Goal: Task Accomplishment & Management: Use online tool/utility

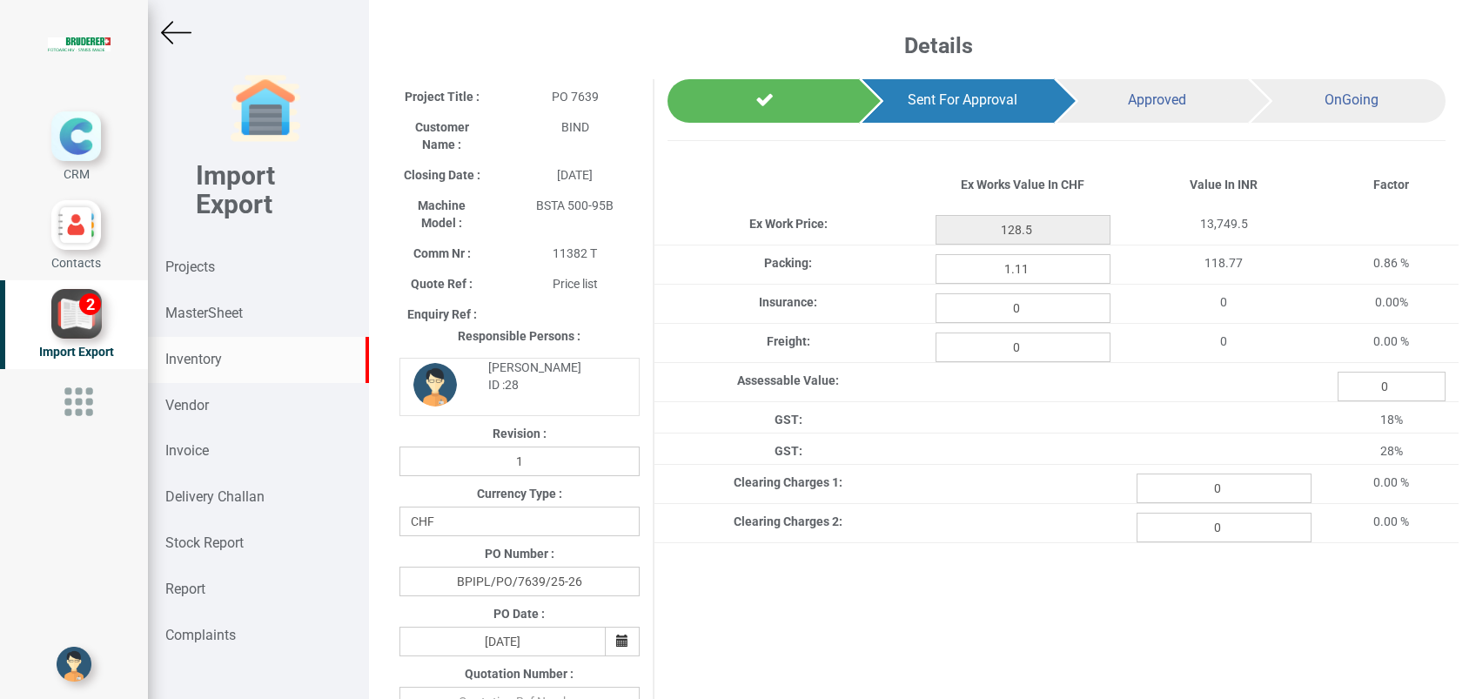
click at [203, 368] on div "Inventory" at bounding box center [258, 360] width 221 height 46
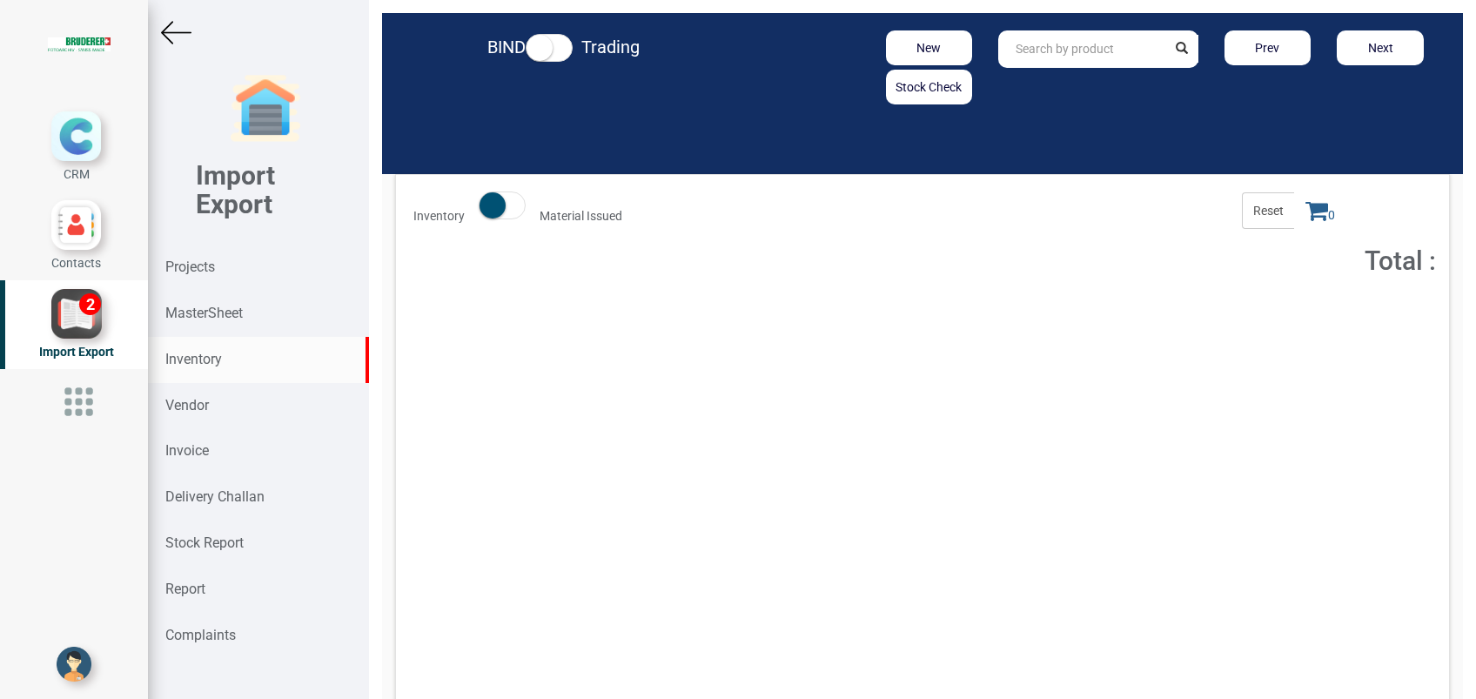
click at [1056, 45] on input "text" at bounding box center [1081, 48] width 167 height 37
type input "94.3520.108.0"
click at [1143, 316] on span "Total : 11,754.57" at bounding box center [1139, 316] width 76 height 12
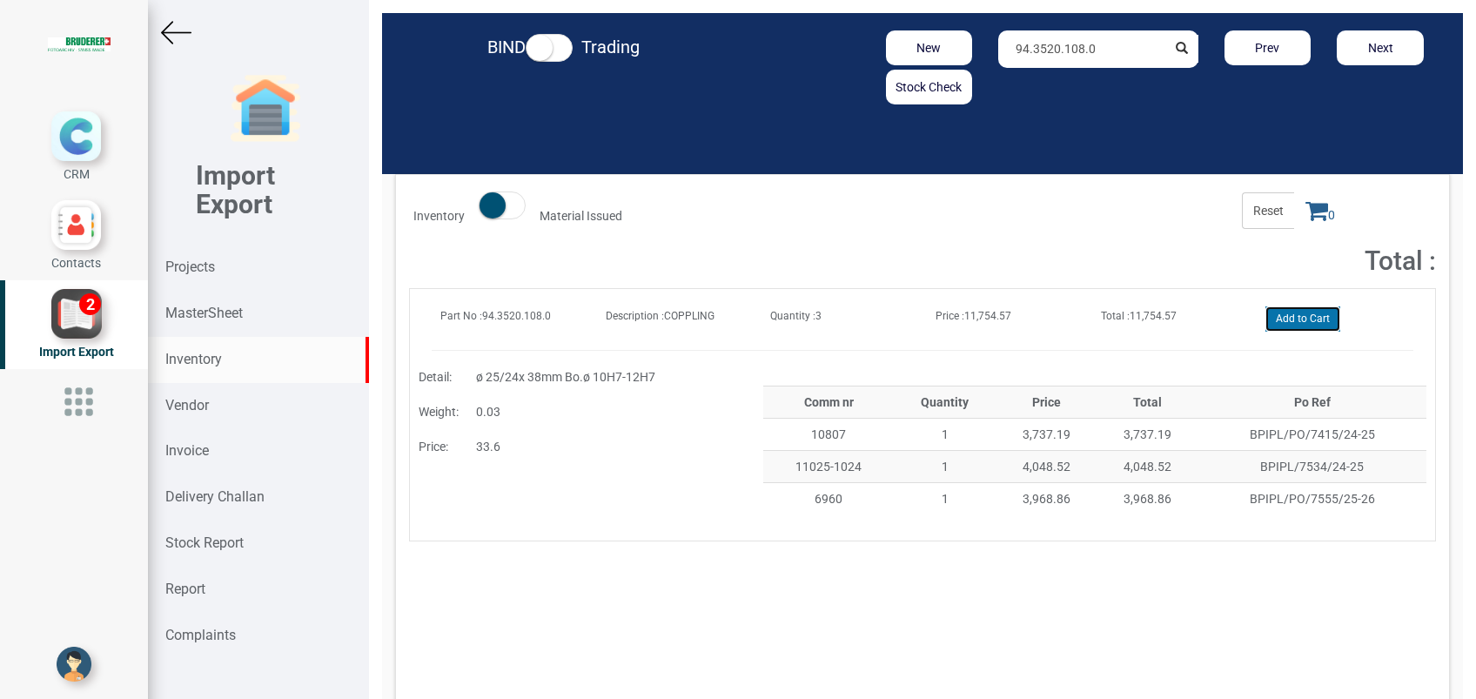
click at [1274, 326] on button "Add to Cart" at bounding box center [1302, 318] width 75 height 25
click at [1305, 211] on icon at bounding box center [1316, 210] width 23 height 24
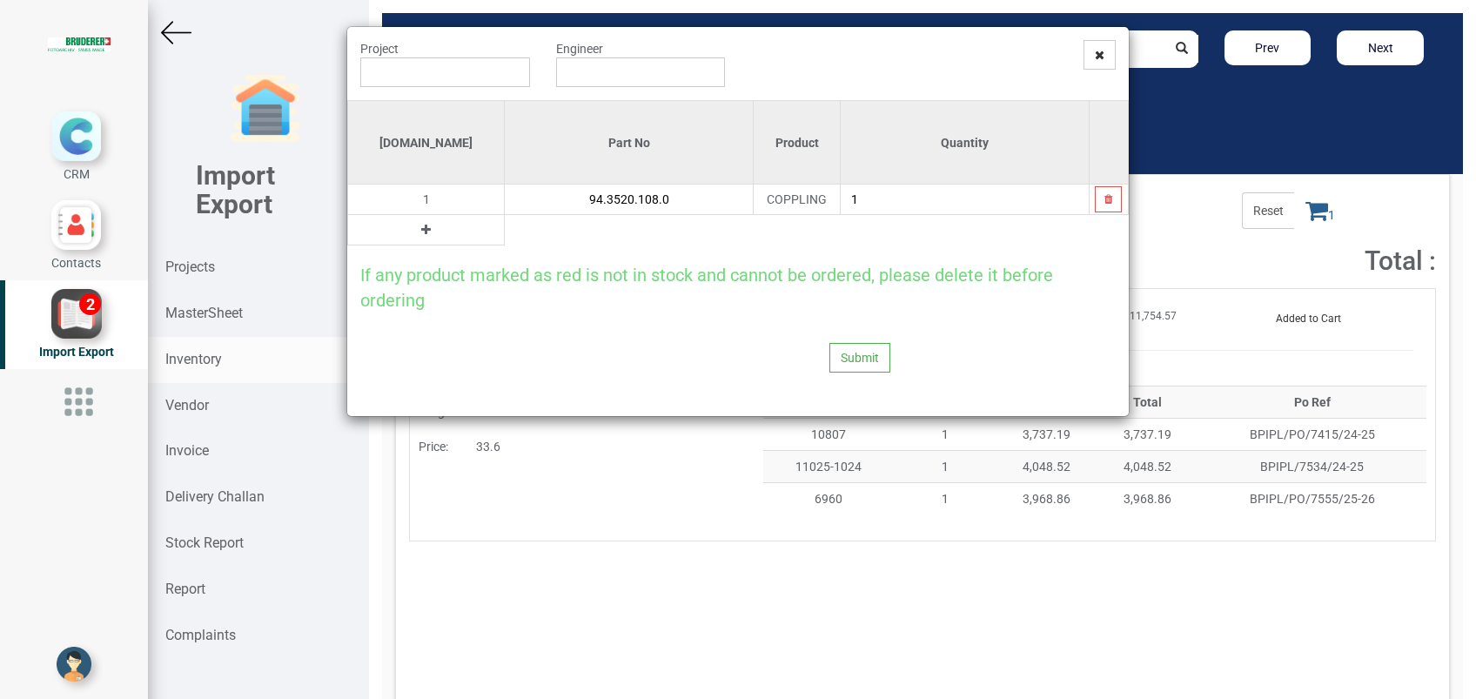
click at [940, 206] on input "1" at bounding box center [965, 199] width 248 height 30
type input "2"
click at [460, 70] on input "text" at bounding box center [445, 72] width 170 height 30
type input "5948"
click at [639, 72] on input "text" at bounding box center [641, 72] width 170 height 30
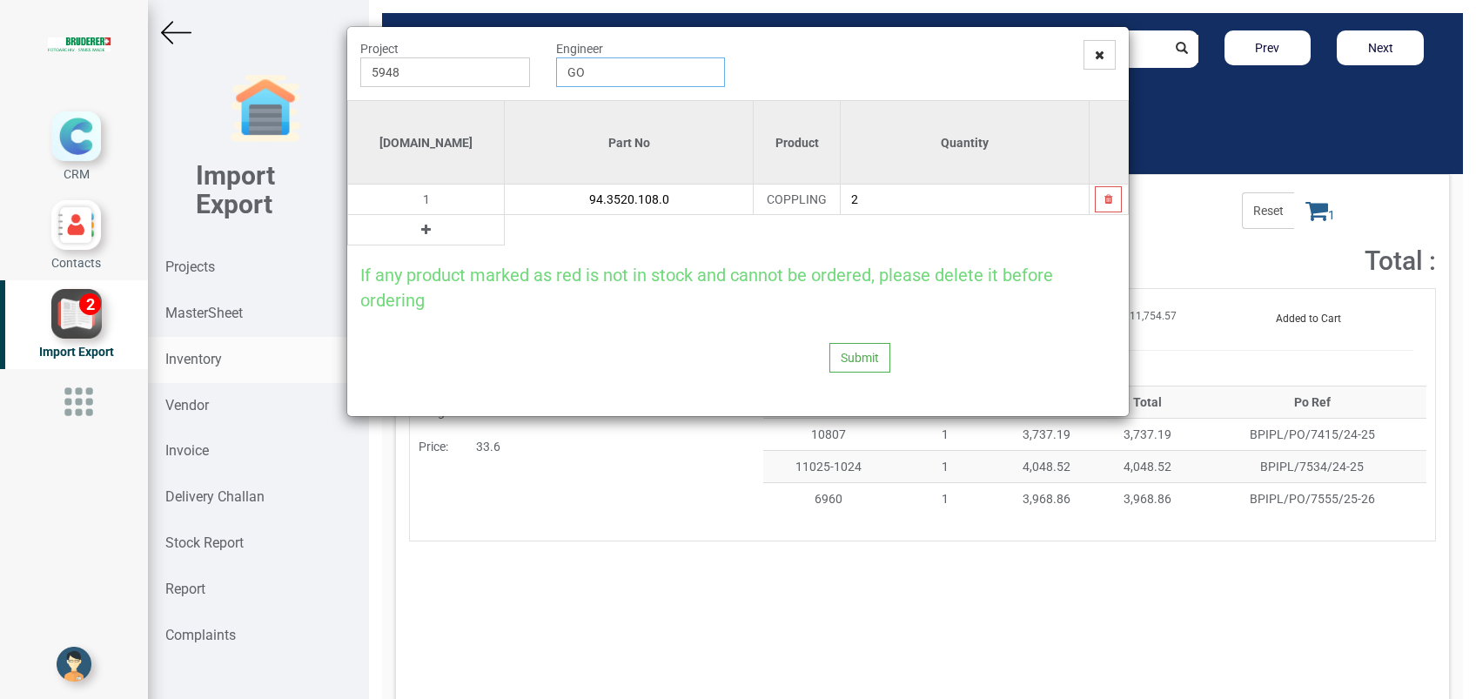
type input "G"
click at [615, 101] on link "Gop [PERSON_NAME]" at bounding box center [632, 105] width 151 height 23
type input "[PERSON_NAME]"
click at [464, 70] on input "5948" at bounding box center [445, 72] width 170 height 30
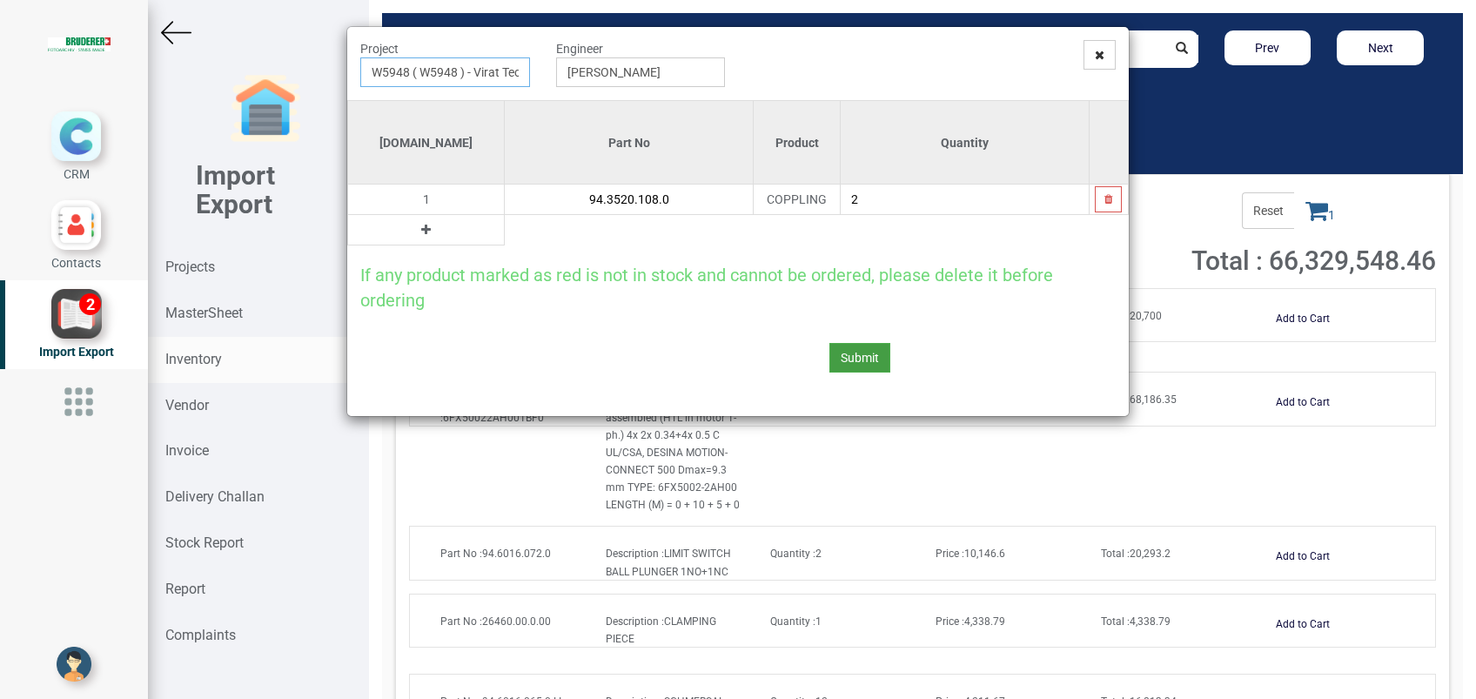
type input "W5948 ( W5948 ) - Virat Technologies"
click at [851, 353] on button "Submit" at bounding box center [859, 358] width 61 height 30
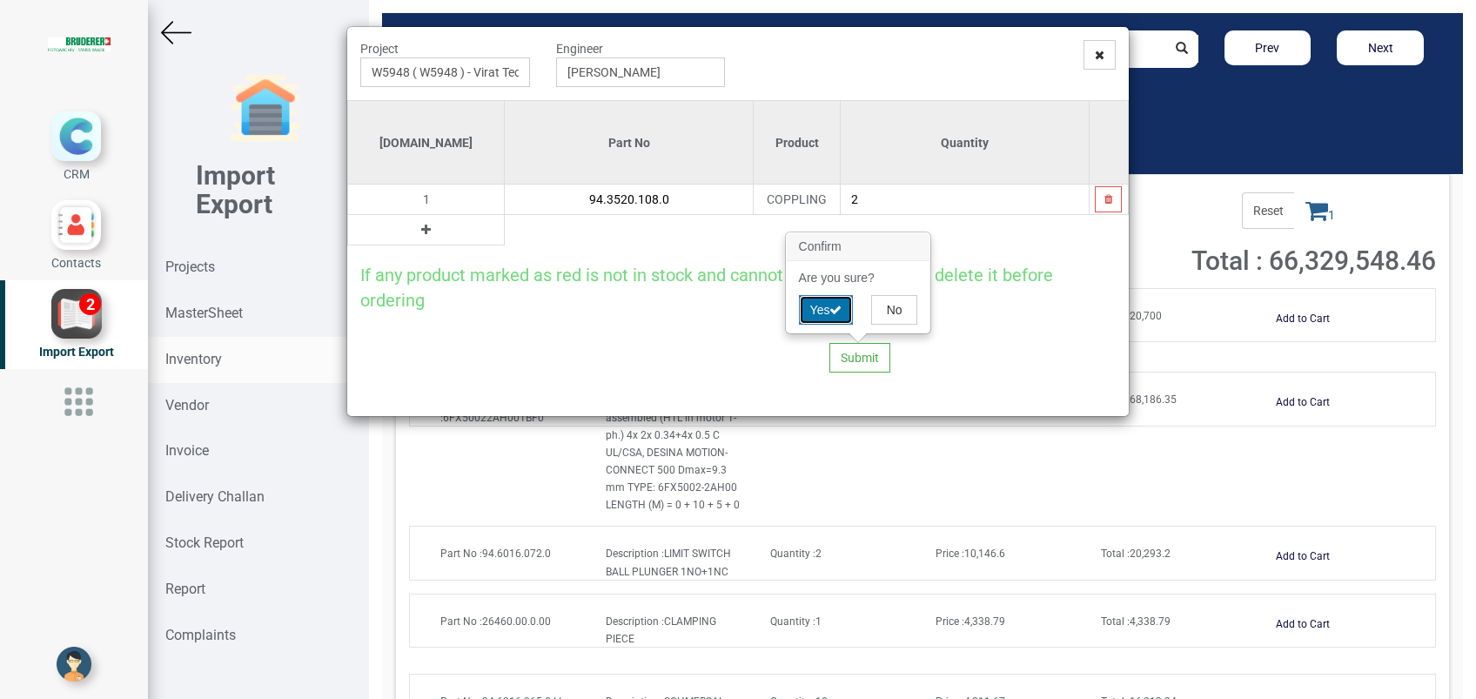
click at [828, 312] on button "Yes" at bounding box center [826, 310] width 55 height 30
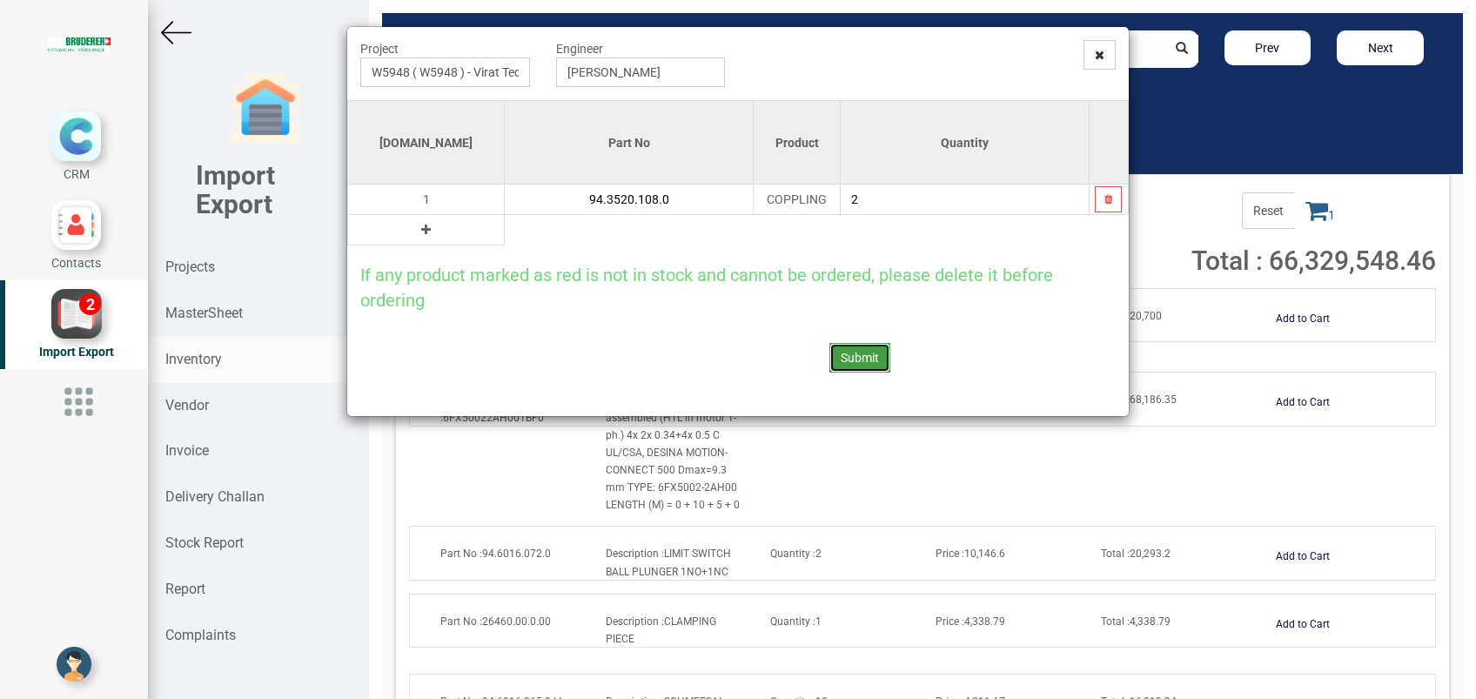
click at [870, 354] on button "Submit" at bounding box center [859, 358] width 61 height 30
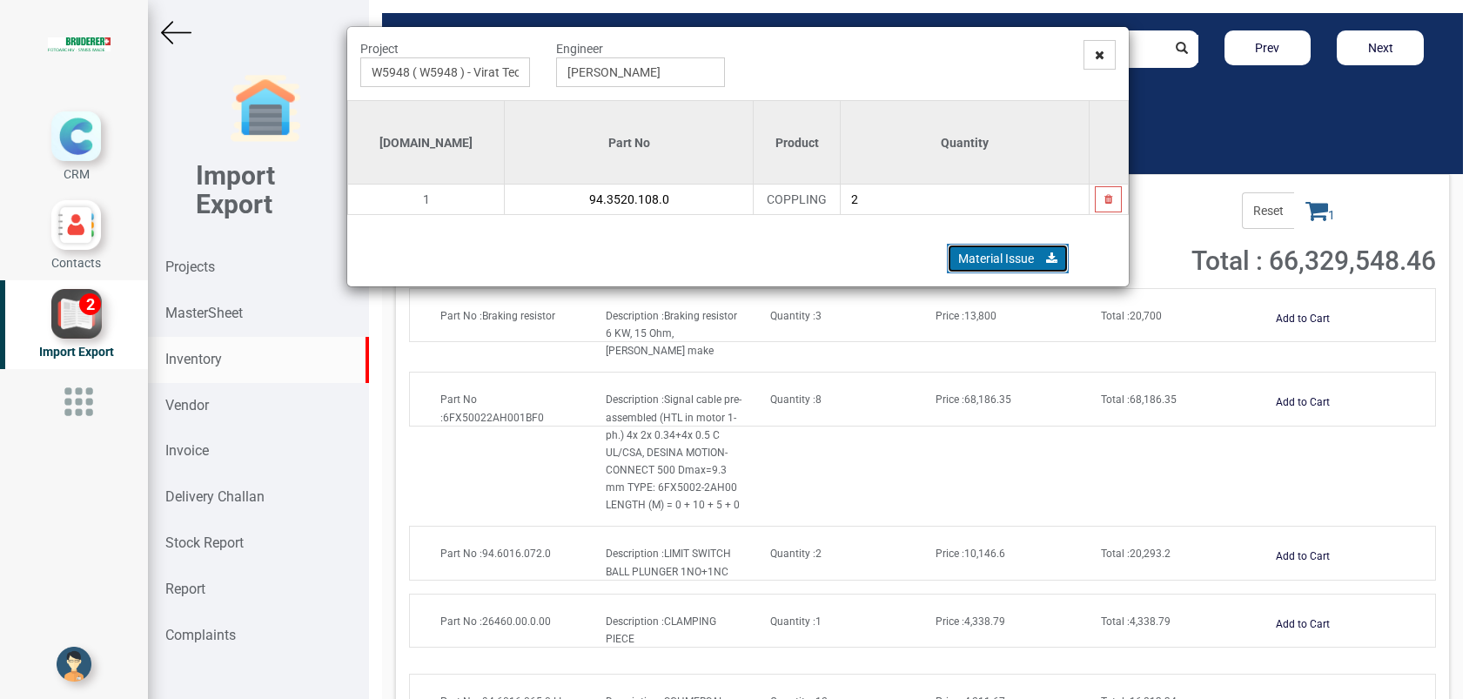
click at [996, 270] on link "Material Issue" at bounding box center [1008, 259] width 122 height 30
